Goal: Information Seeking & Learning: Check status

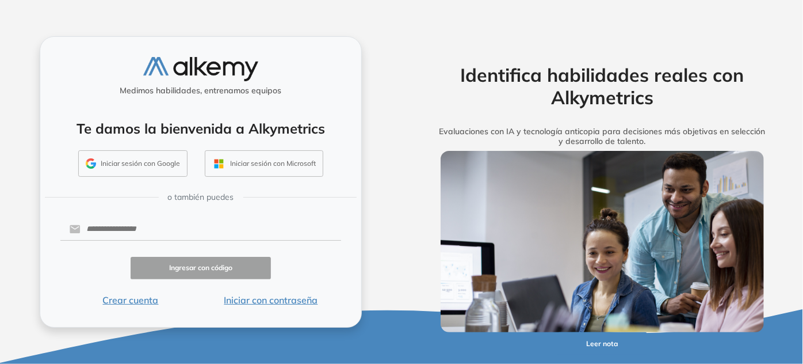
click at [251, 302] on button "Iniciar con contraseña" at bounding box center [271, 300] width 140 height 14
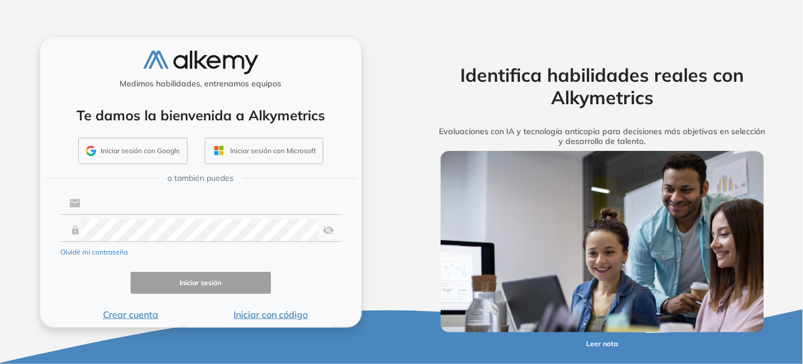
type input "**********"
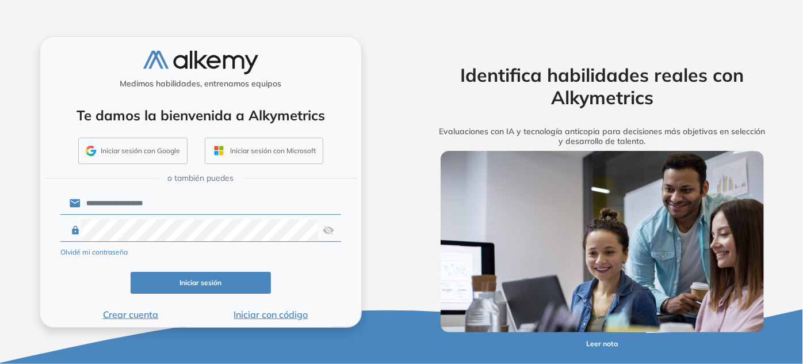
click at [222, 288] on button "Iniciar sesión" at bounding box center [201, 283] width 140 height 22
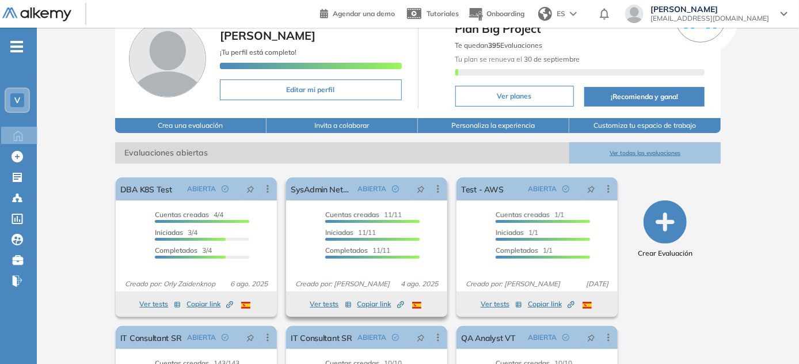
scroll to position [55, 0]
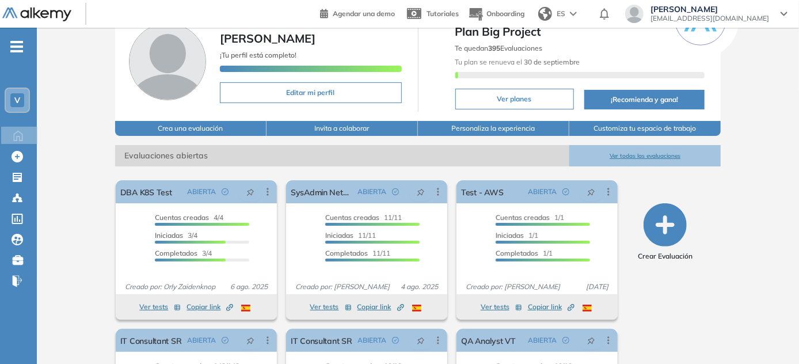
click at [650, 157] on button "Ver todas las evaluaciones" at bounding box center [644, 155] width 151 height 21
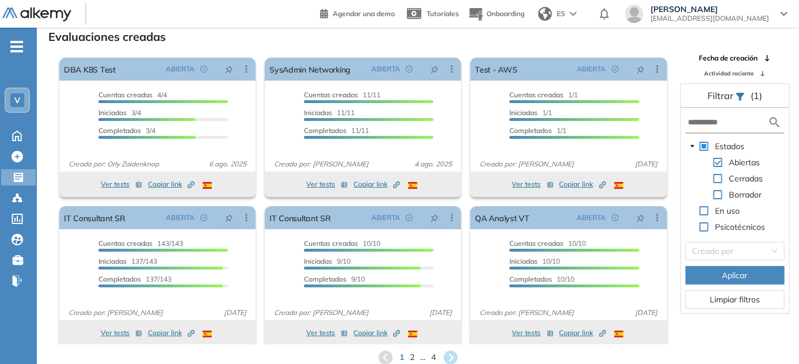
scroll to position [6, 0]
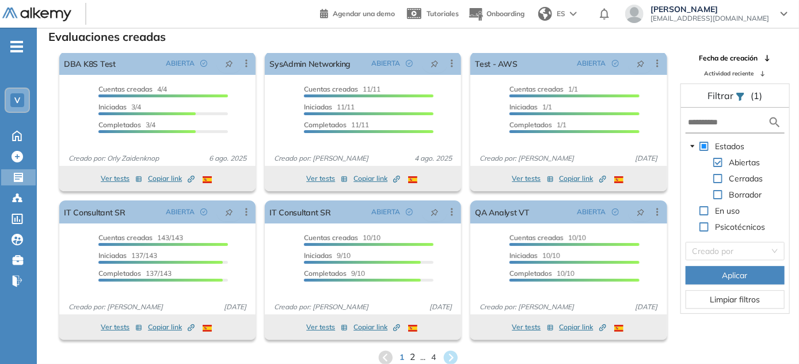
click at [411, 358] on span "2" at bounding box center [412, 356] width 5 height 13
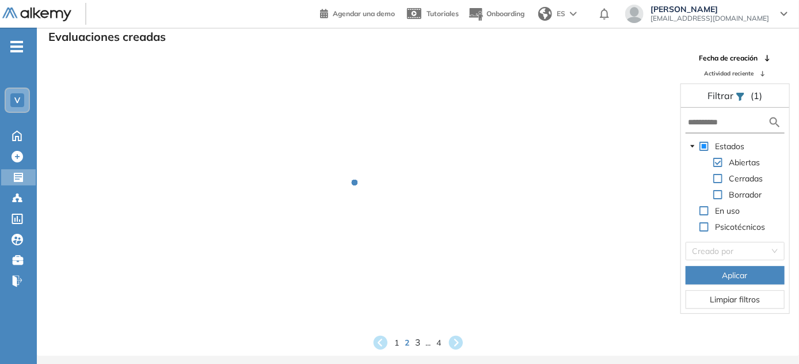
scroll to position [0, 0]
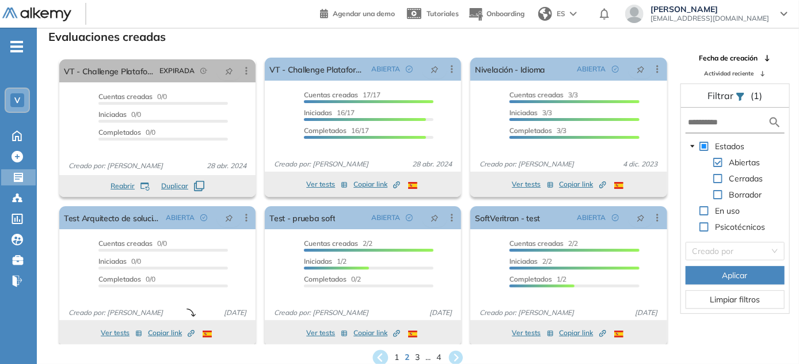
click at [383, 357] on icon at bounding box center [380, 357] width 16 height 16
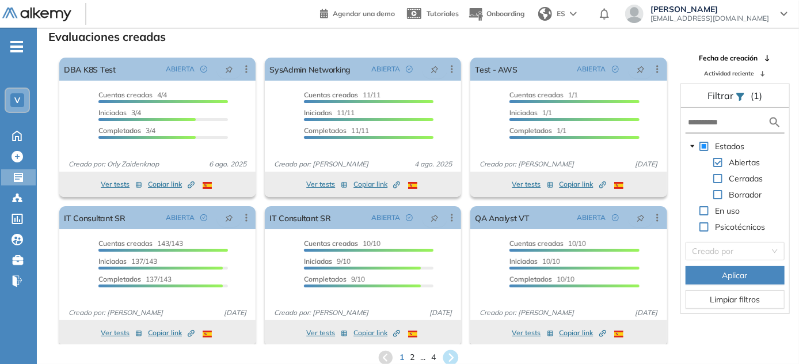
click at [452, 355] on icon at bounding box center [451, 357] width 16 height 16
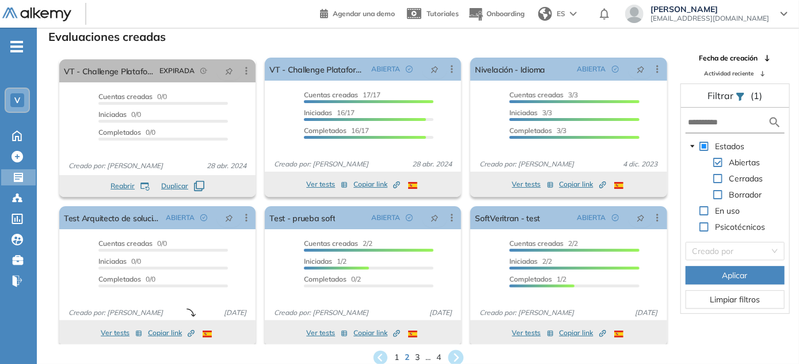
click at [456, 359] on icon at bounding box center [456, 357] width 16 height 16
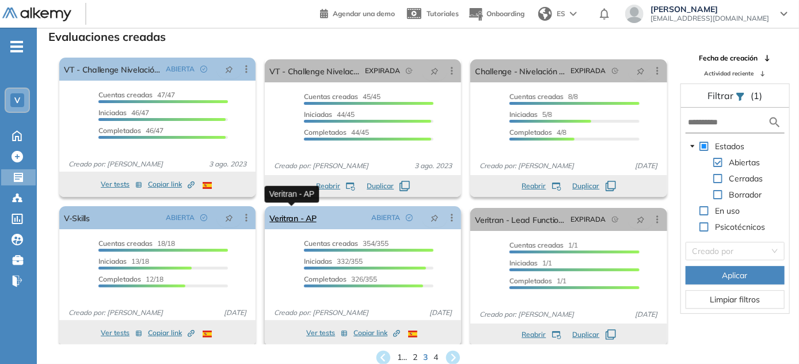
click at [291, 214] on link "Veritran - AP" at bounding box center [292, 217] width 47 height 23
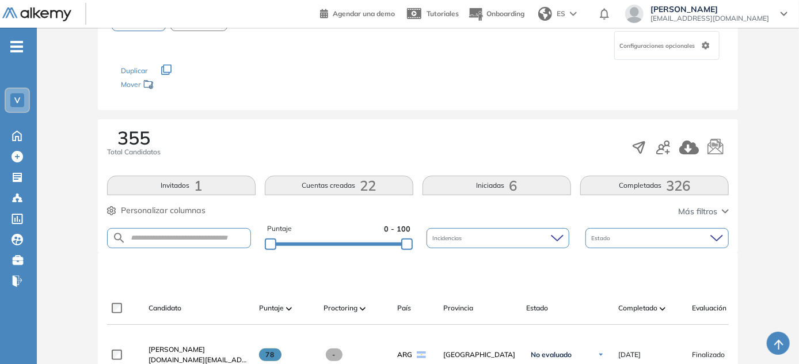
scroll to position [119, 0]
click at [205, 230] on form at bounding box center [179, 237] width 144 height 20
click at [189, 236] on input "text" at bounding box center [188, 237] width 124 height 9
type input "******"
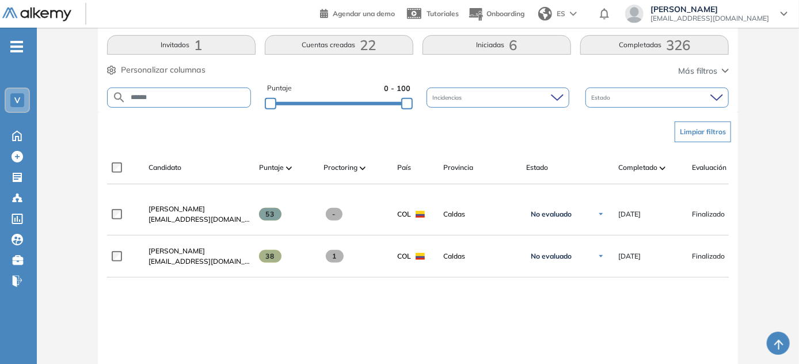
scroll to position [259, 0]
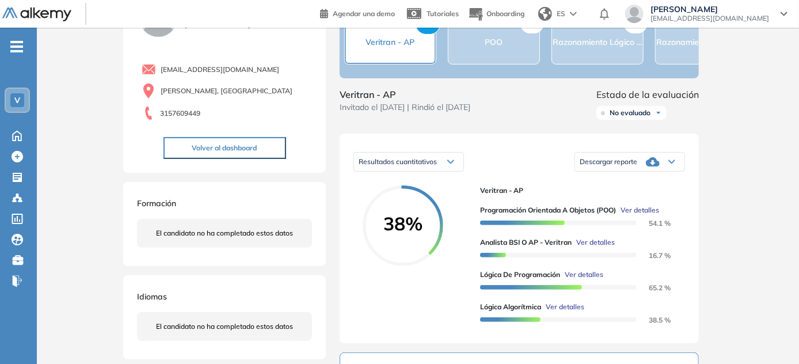
scroll to position [74, 0]
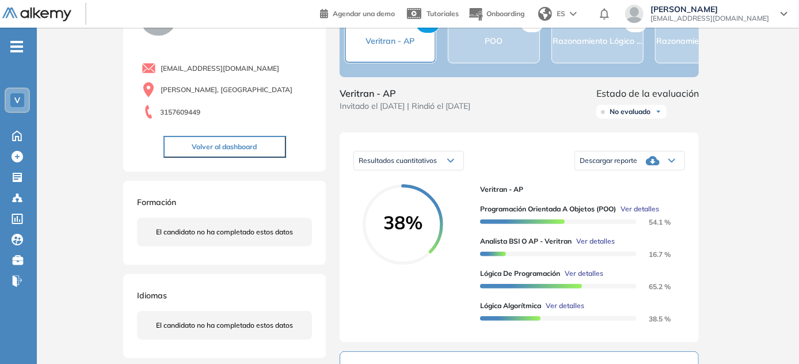
click at [647, 214] on span "Ver detalles" at bounding box center [639, 209] width 39 height 10
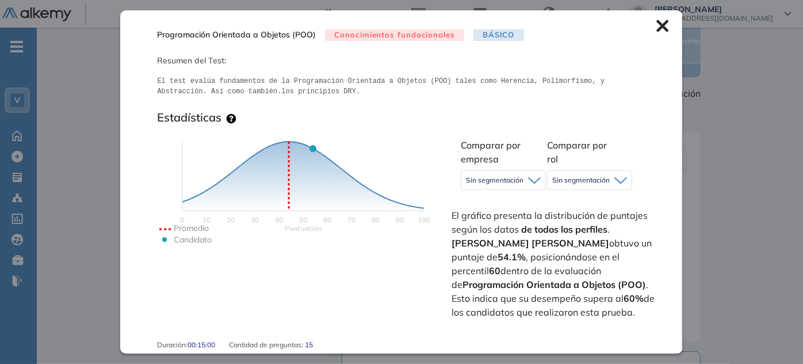
click at [657, 25] on icon at bounding box center [663, 26] width 13 height 13
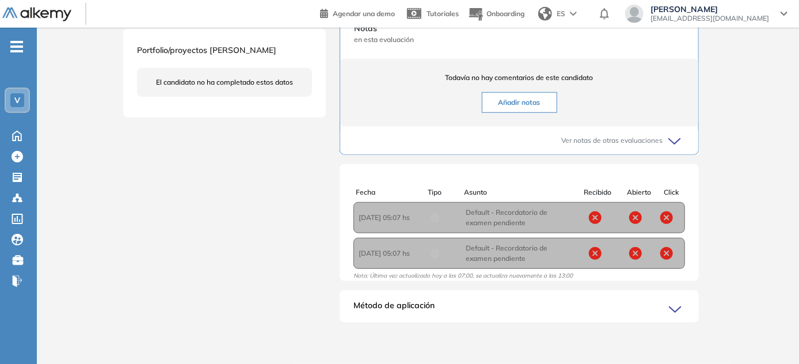
scroll to position [2, 0]
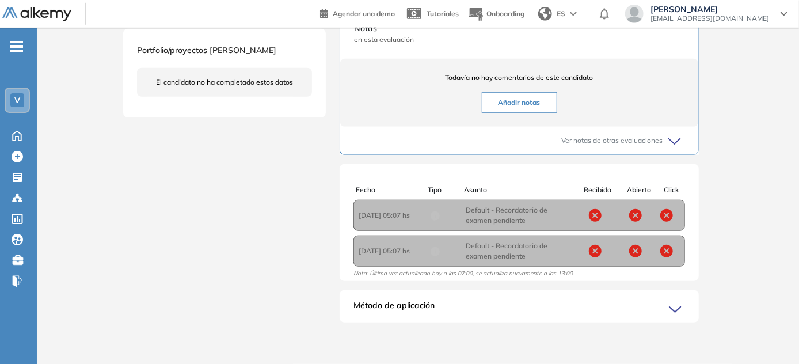
click at [422, 308] on span "Método de aplicación" at bounding box center [393, 308] width 81 height 18
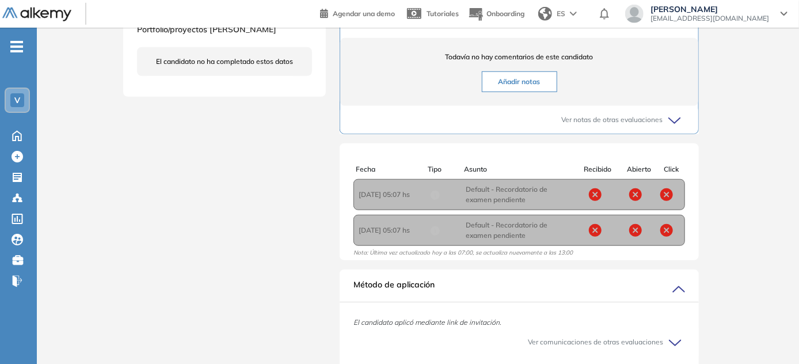
click at [422, 297] on span "Método de aplicación" at bounding box center [393, 288] width 81 height 18
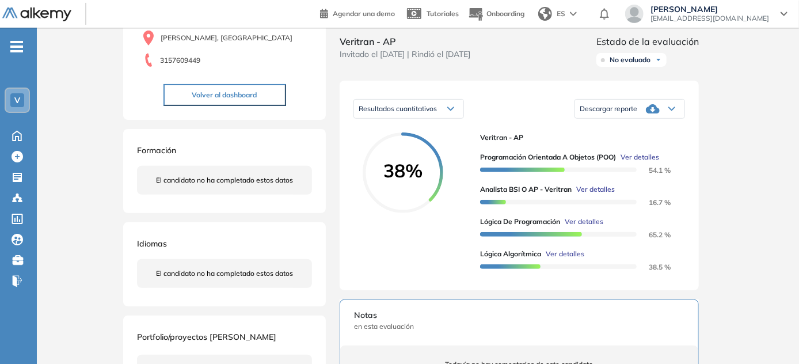
scroll to position [129, 0]
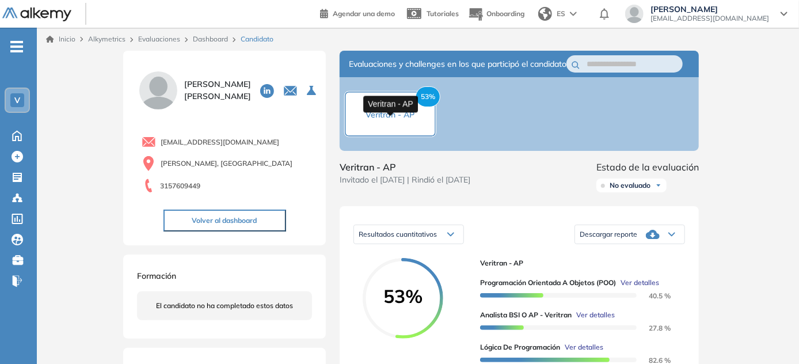
click at [411, 119] on span "Veritran - AP" at bounding box center [390, 114] width 49 height 10
click at [426, 107] on span "53%" at bounding box center [428, 96] width 25 height 21
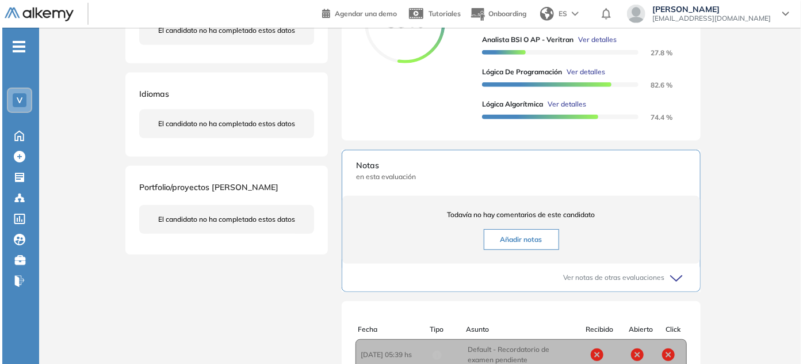
scroll to position [275, 0]
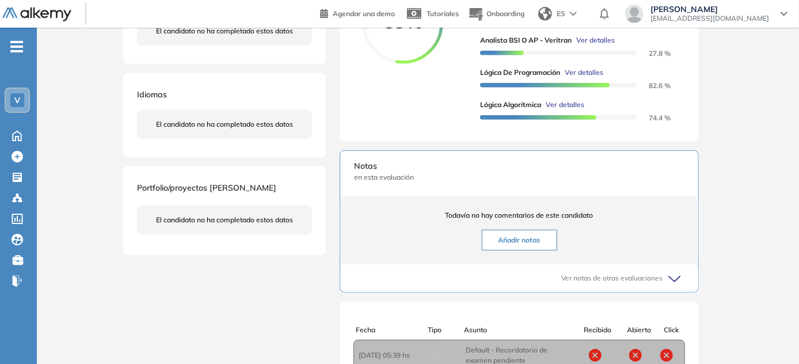
click at [569, 110] on span "Ver detalles" at bounding box center [565, 105] width 39 height 10
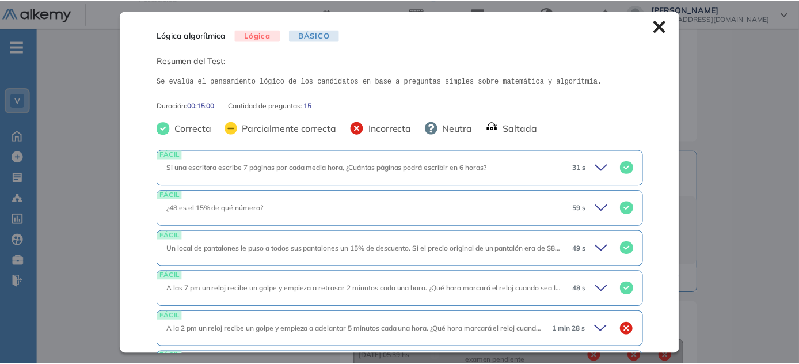
scroll to position [0, 0]
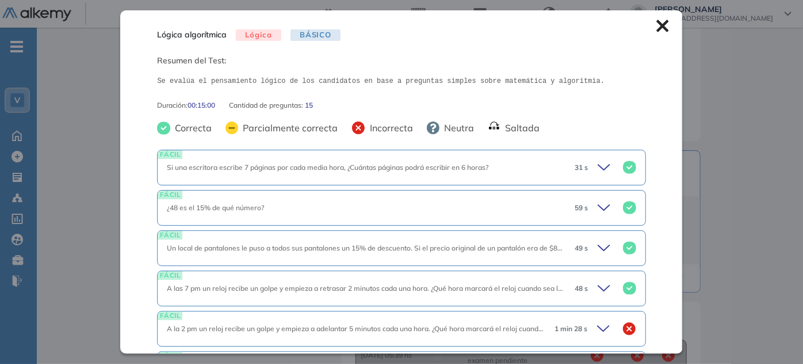
click at [657, 24] on icon at bounding box center [663, 26] width 13 height 13
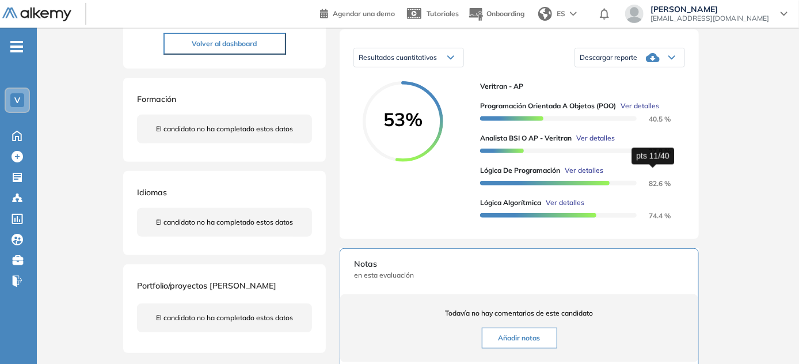
scroll to position [177, 0]
click at [673, 68] on div "Descargar reporte" at bounding box center [629, 56] width 109 height 23
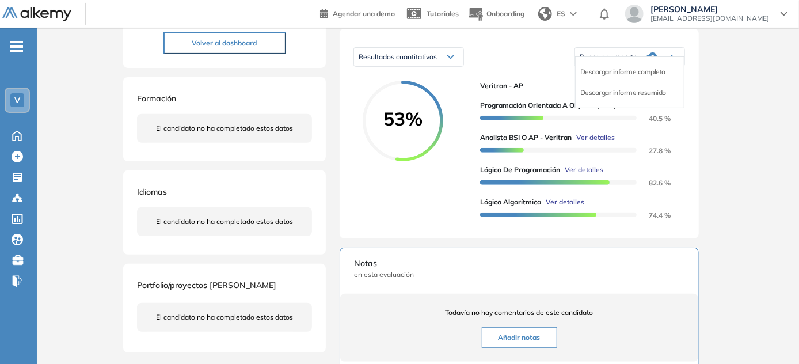
click at [700, 219] on div "Evaluaciones y challenges en los que participó el candidato 53% Veritran - AP V…" at bounding box center [519, 236] width 387 height 726
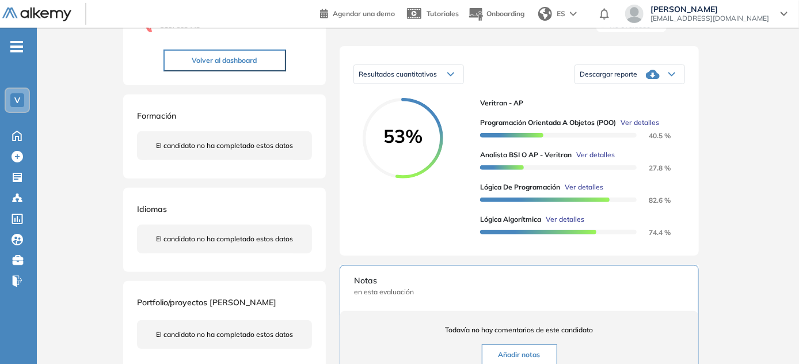
scroll to position [159, 0]
click at [447, 83] on div "Resultados cuantitativos" at bounding box center [408, 75] width 109 height 18
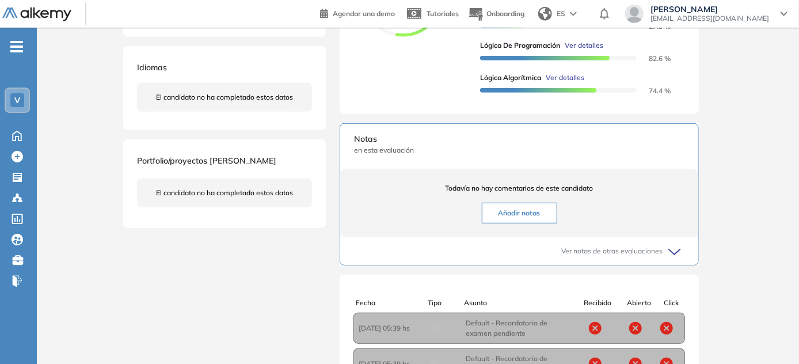
scroll to position [460, 0]
